Goal: Check status

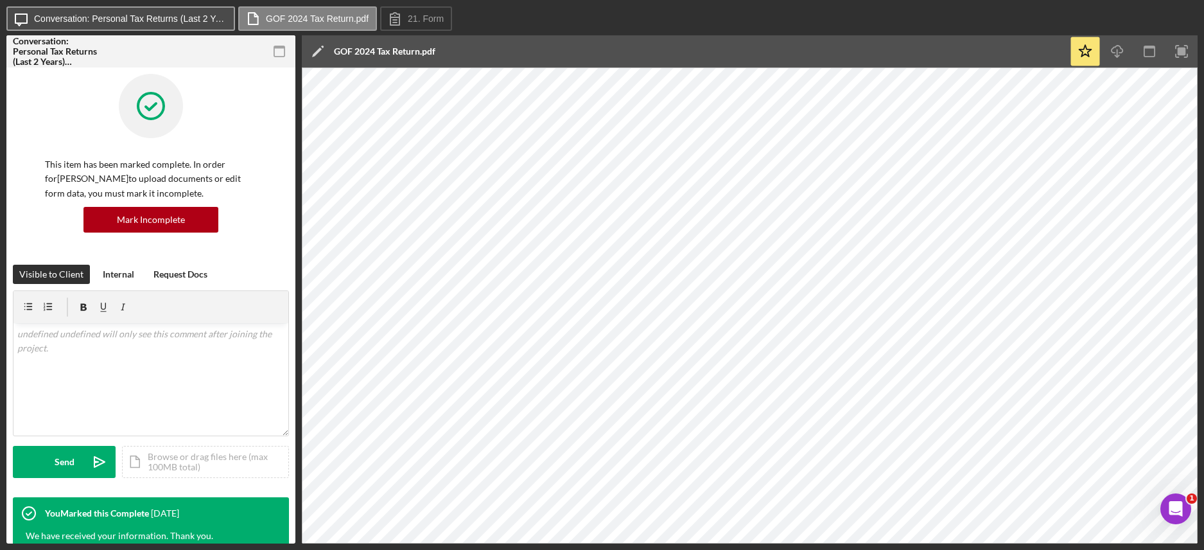
click at [161, 26] on button "Icon/Message Conversation: Personal Tax Returns (Last 2 Years) ([PERSON_NAME])" at bounding box center [120, 18] width 229 height 24
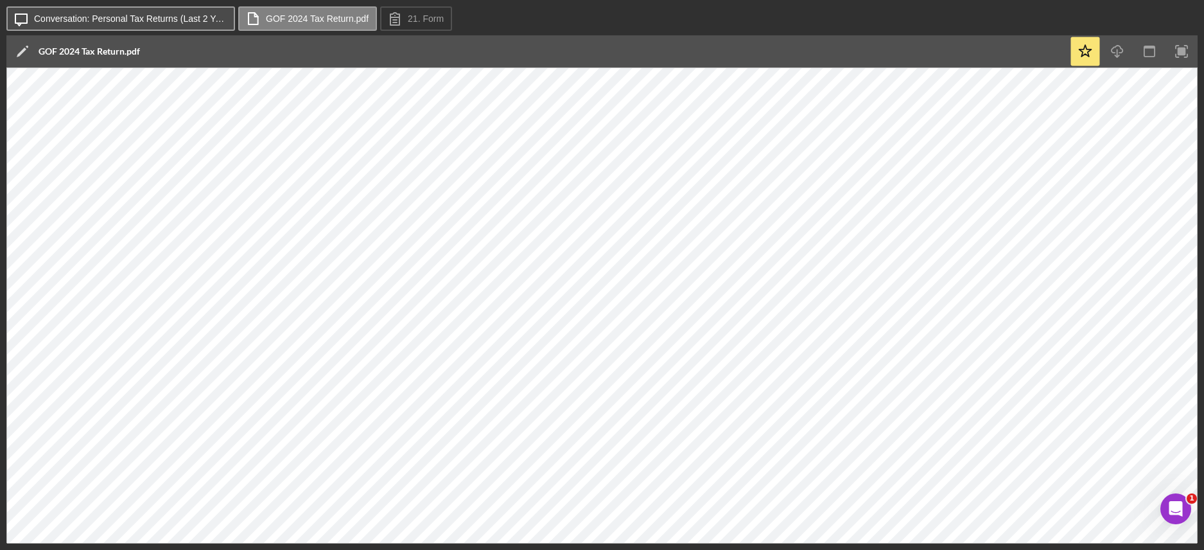
click at [170, 21] on label "Conversation: Personal Tax Returns (Last 2 Years) ([PERSON_NAME])" at bounding box center [130, 18] width 193 height 10
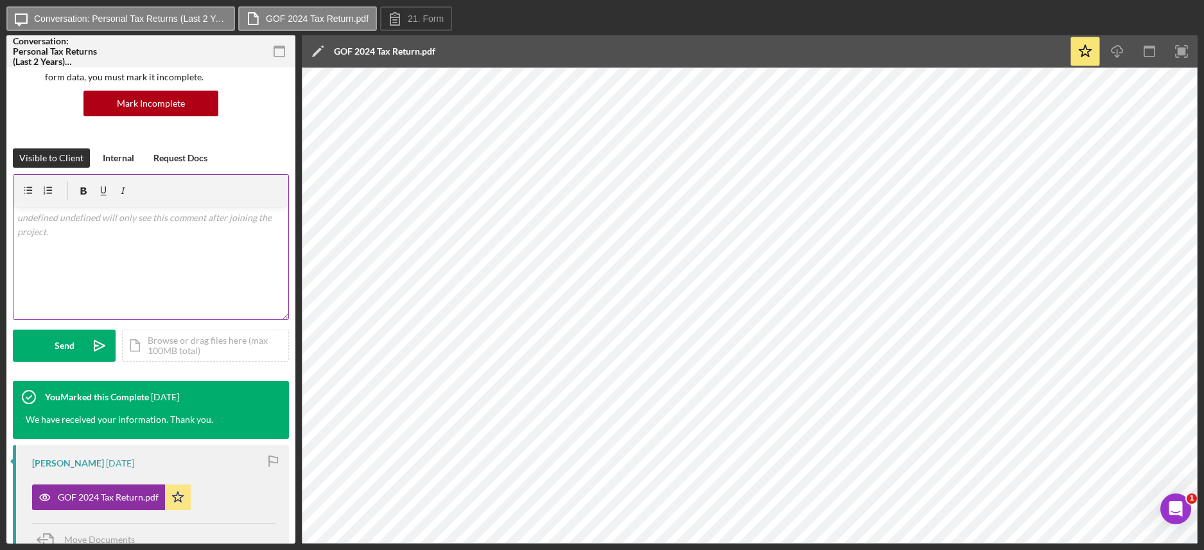
scroll to position [241, 0]
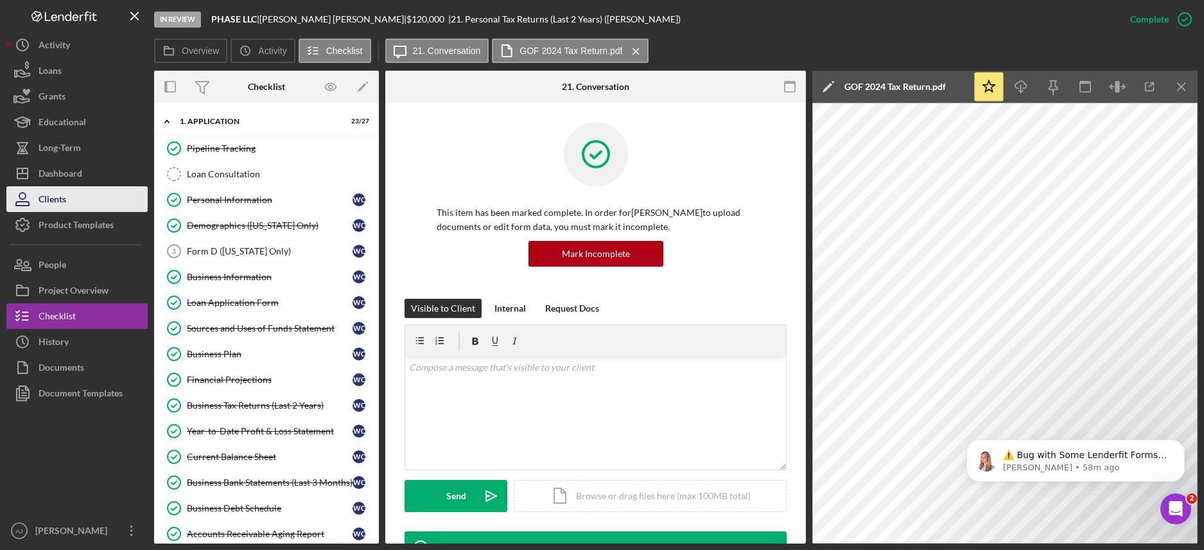
scroll to position [401, 0]
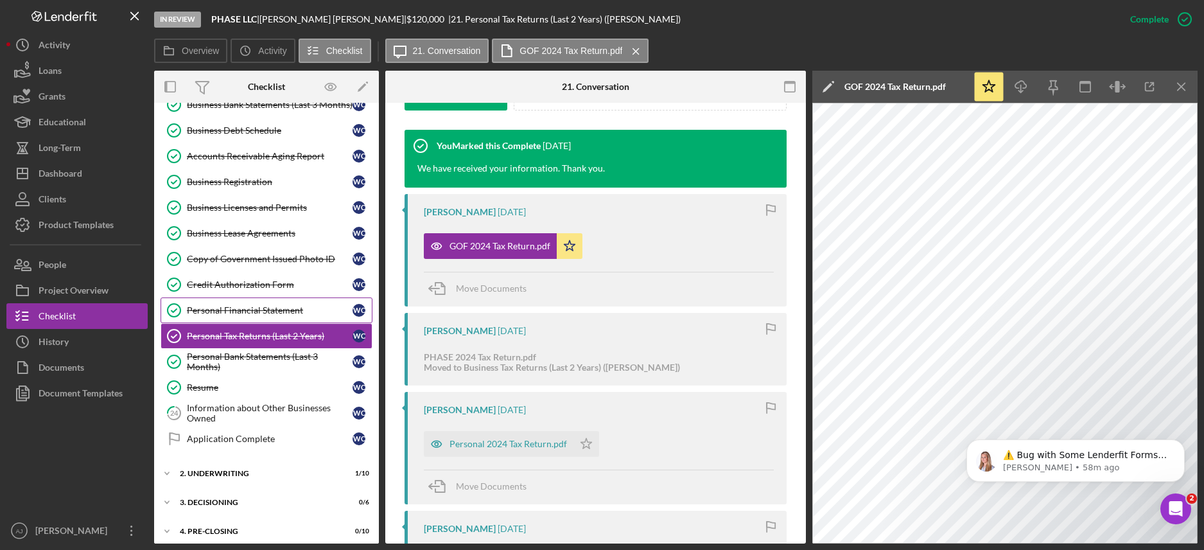
click at [252, 315] on div "Personal Financial Statement" at bounding box center [270, 310] width 166 height 10
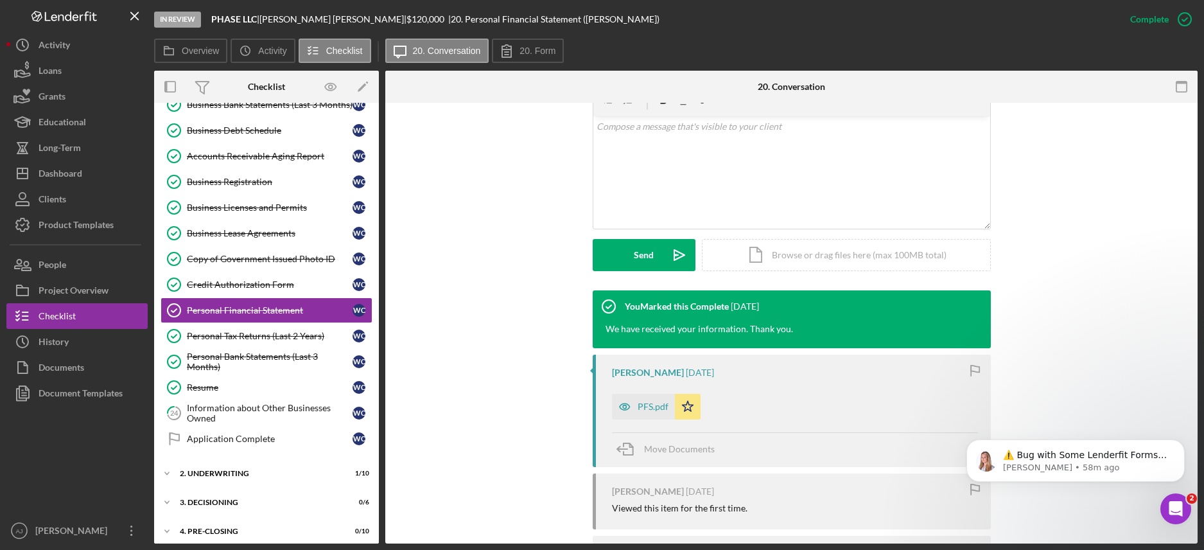
scroll to position [326, 0]
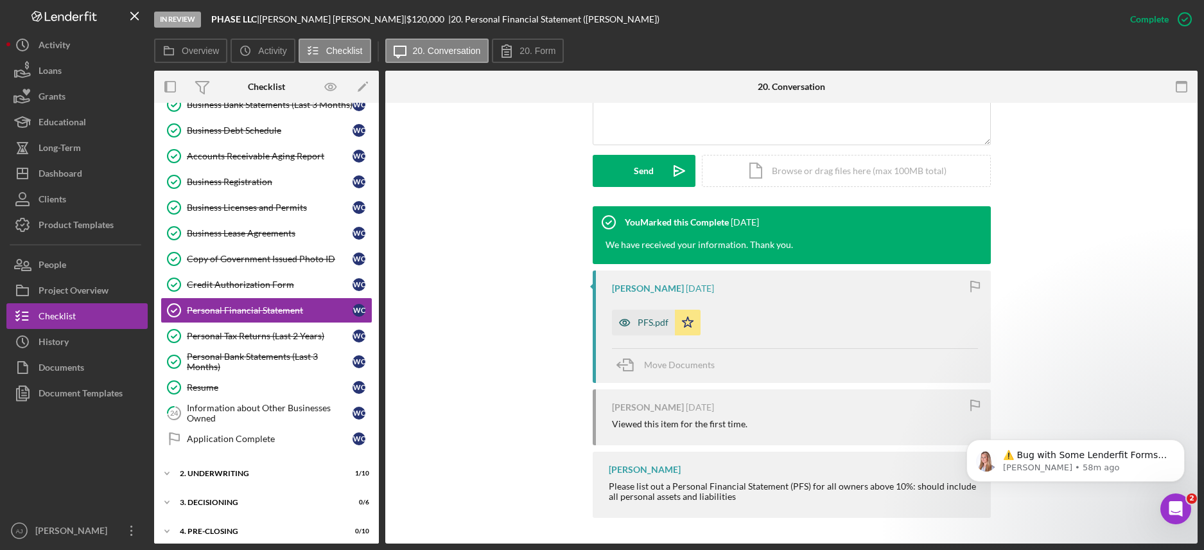
click at [631, 328] on icon "button" at bounding box center [625, 323] width 26 height 26
